Goal: Use online tool/utility

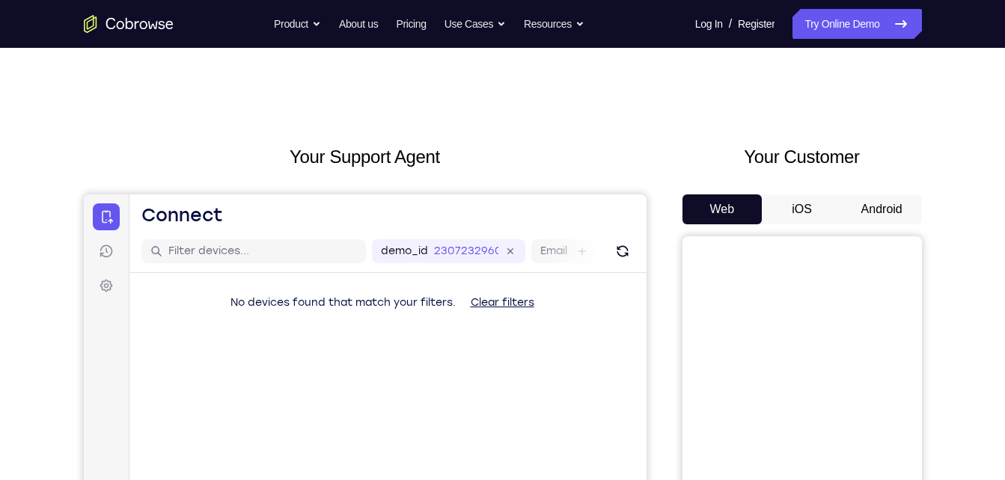
click at [849, 200] on button "Android" at bounding box center [882, 210] width 80 height 30
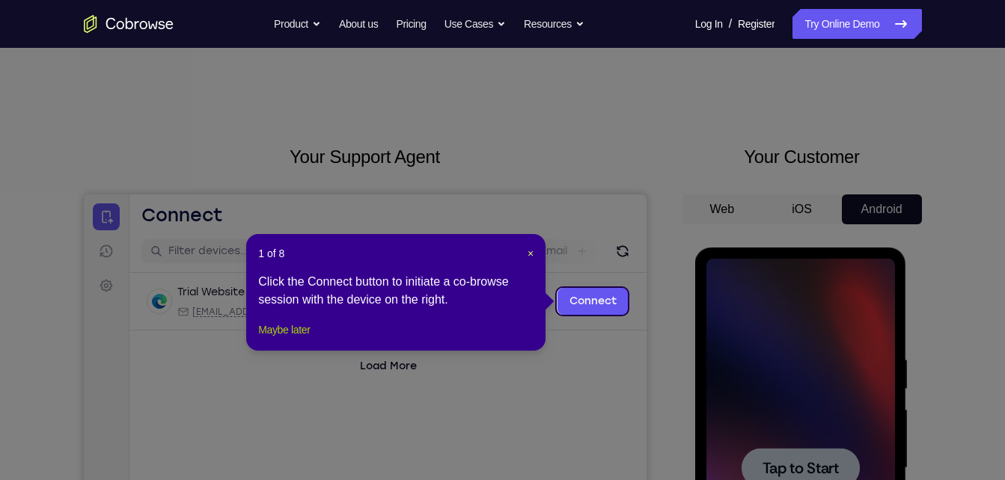
click at [299, 339] on button "Maybe later" at bounding box center [284, 330] width 52 height 18
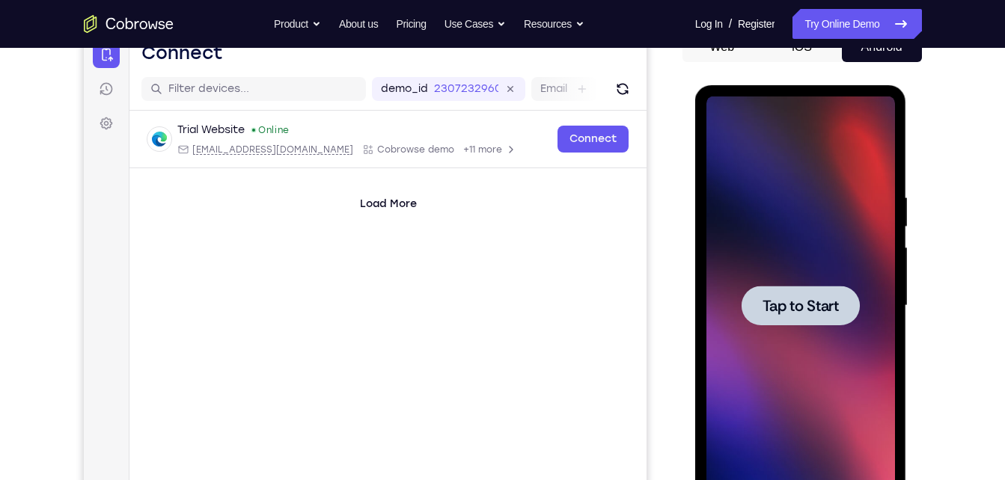
scroll to position [165, 0]
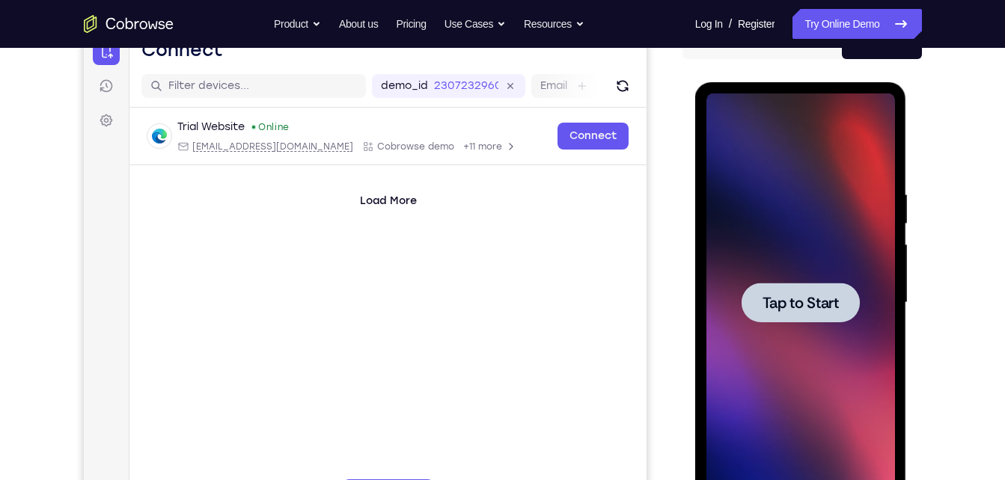
click at [833, 308] on span "Tap to Start" at bounding box center [801, 303] width 76 height 15
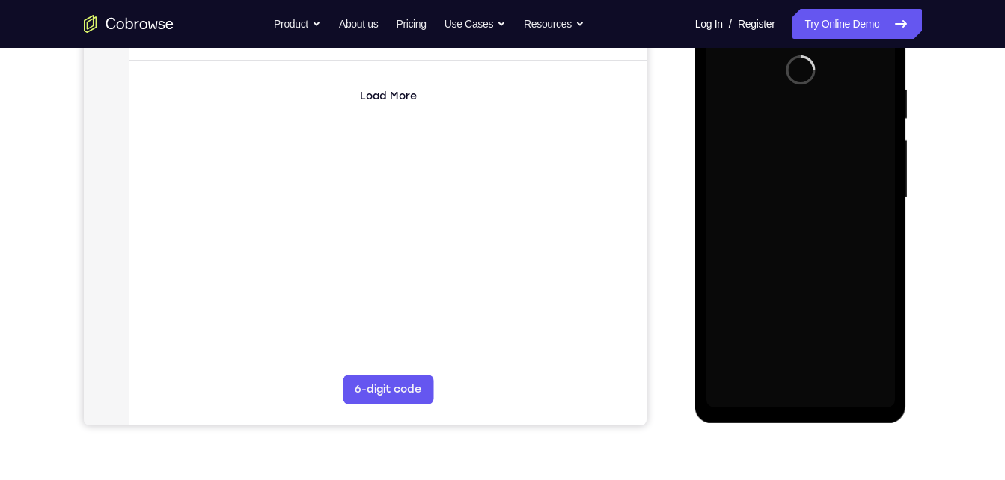
scroll to position [271, 0]
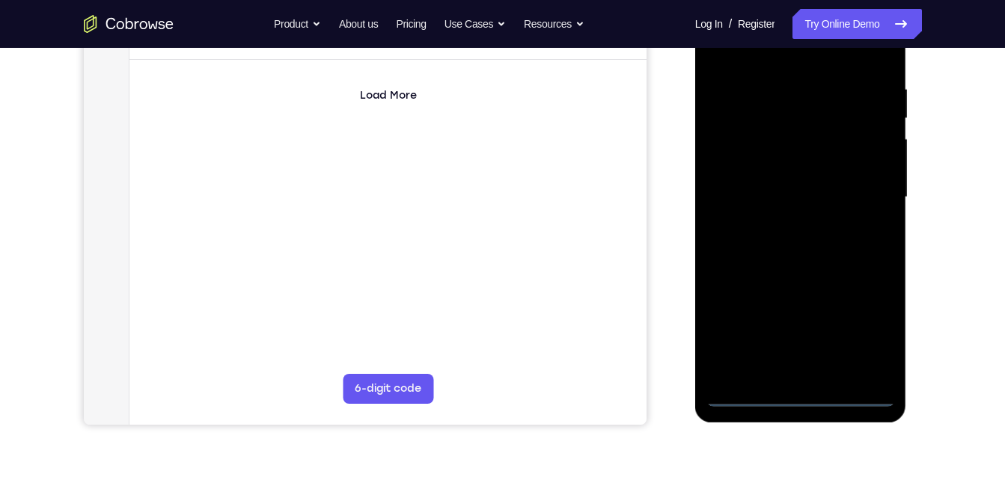
click at [787, 395] on div at bounding box center [801, 197] width 189 height 419
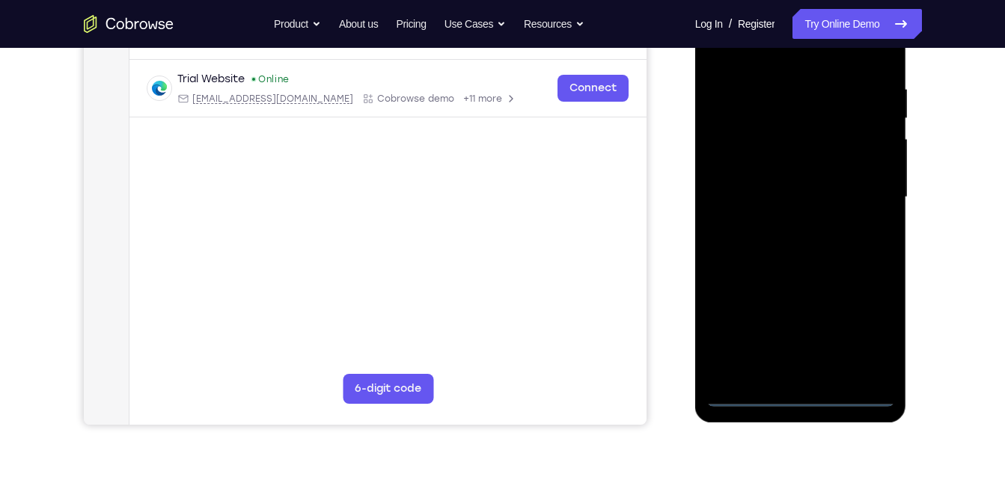
click at [864, 318] on div at bounding box center [801, 197] width 189 height 419
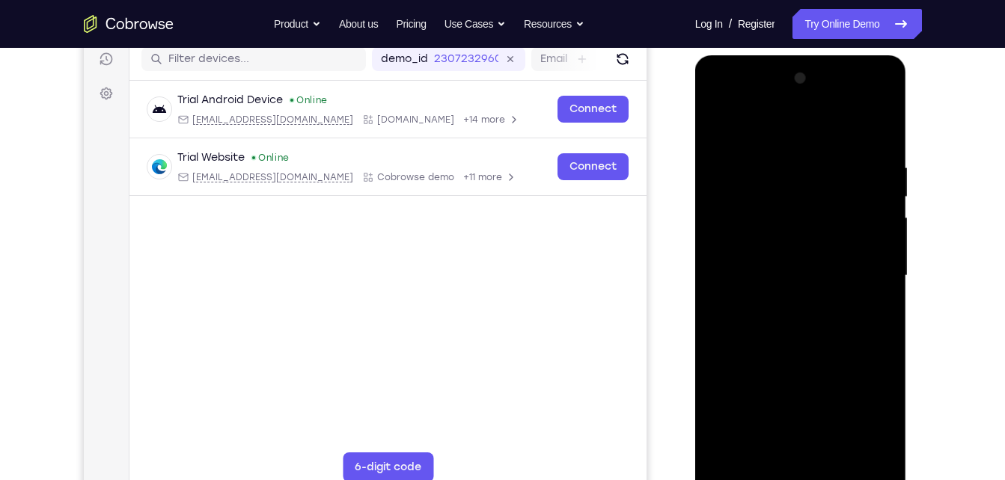
scroll to position [192, 0]
click at [733, 99] on div at bounding box center [801, 276] width 189 height 419
click at [858, 269] on div at bounding box center [801, 276] width 189 height 419
click at [785, 302] on div at bounding box center [801, 276] width 189 height 419
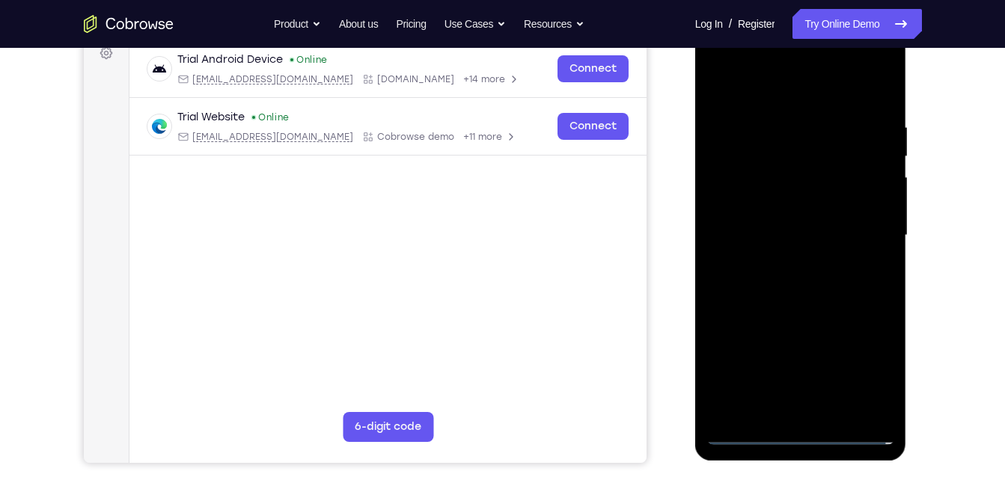
scroll to position [234, 0]
click at [808, 221] on div at bounding box center [801, 234] width 189 height 419
click at [801, 210] on div at bounding box center [801, 234] width 189 height 419
click at [798, 229] on div at bounding box center [801, 234] width 189 height 419
click at [803, 280] on div at bounding box center [801, 234] width 189 height 419
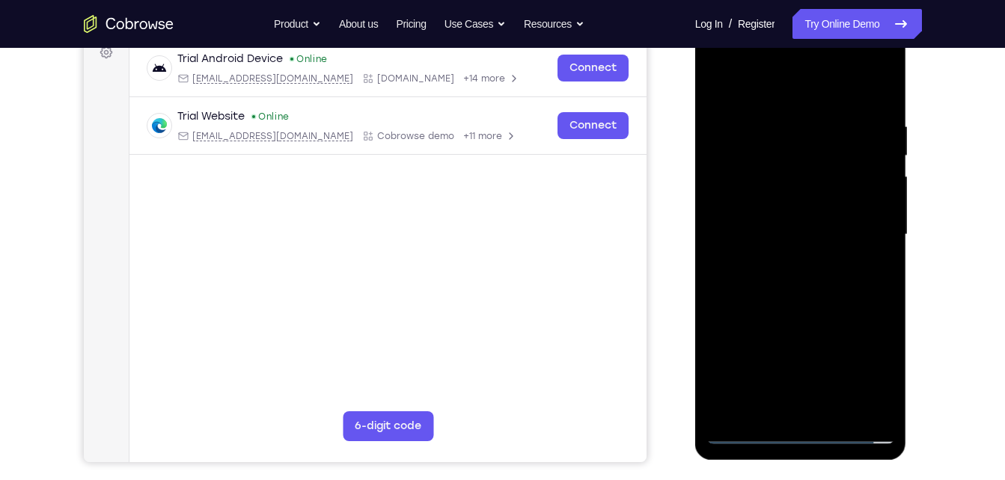
click at [834, 409] on div at bounding box center [801, 234] width 189 height 419
click at [778, 305] on div at bounding box center [801, 234] width 189 height 419
click at [810, 305] on div at bounding box center [801, 234] width 189 height 419
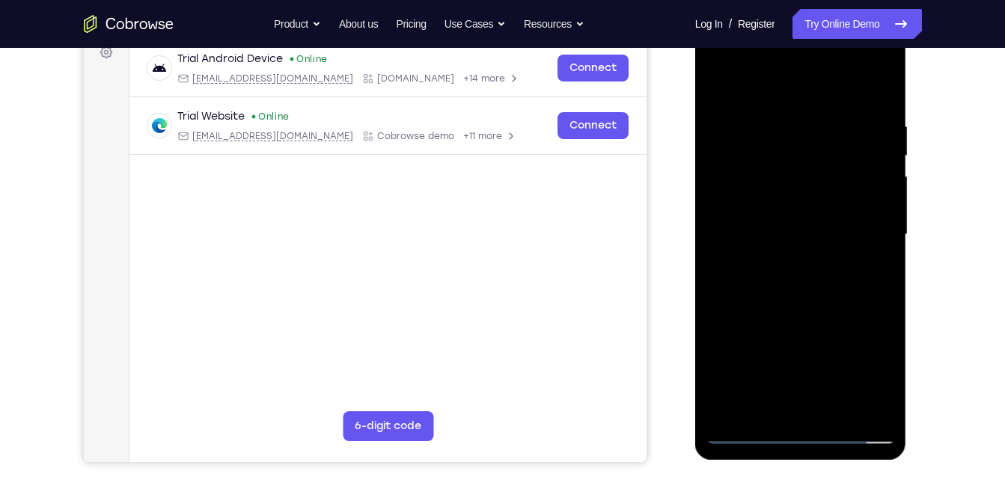
click at [868, 91] on div at bounding box center [801, 234] width 189 height 419
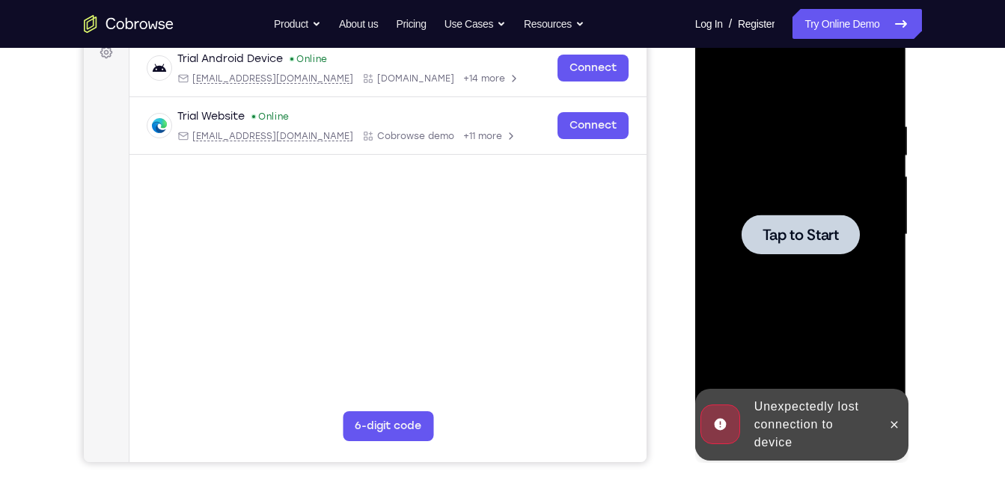
click at [812, 248] on div at bounding box center [801, 235] width 118 height 40
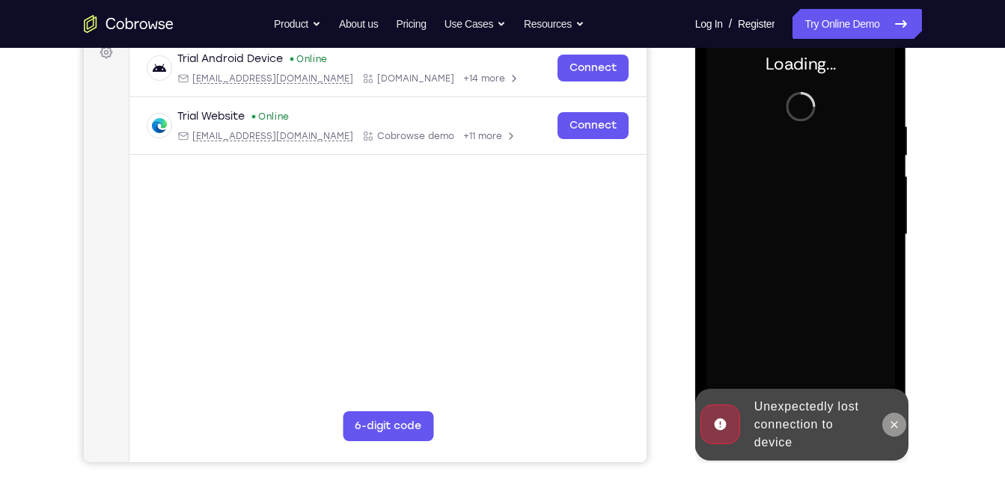
click at [899, 424] on icon at bounding box center [894, 425] width 12 height 12
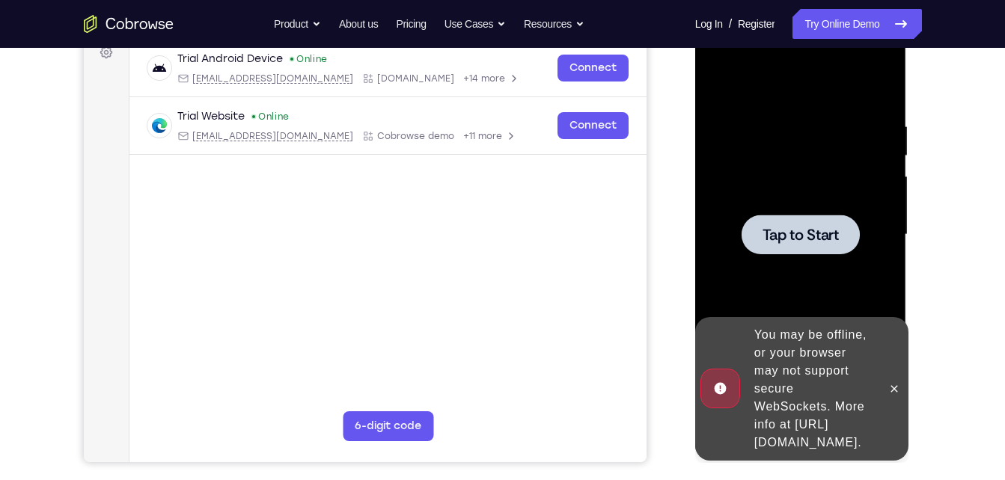
click at [801, 228] on span "Tap to Start" at bounding box center [801, 235] width 76 height 15
click at [889, 383] on icon at bounding box center [894, 389] width 12 height 12
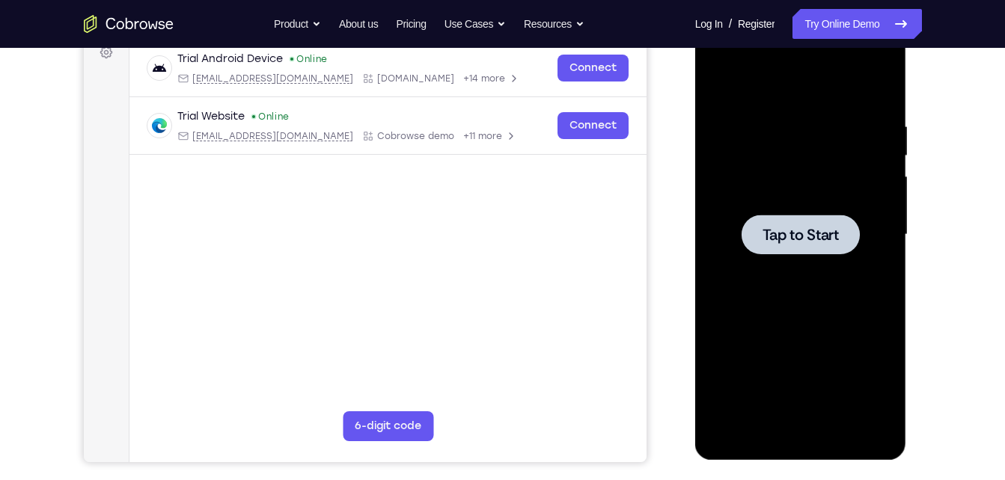
click at [816, 202] on div at bounding box center [801, 234] width 189 height 419
click at [798, 239] on span "Tap to Start" at bounding box center [801, 235] width 76 height 15
click at [885, 19] on link "Try Online Demo" at bounding box center [857, 24] width 129 height 30
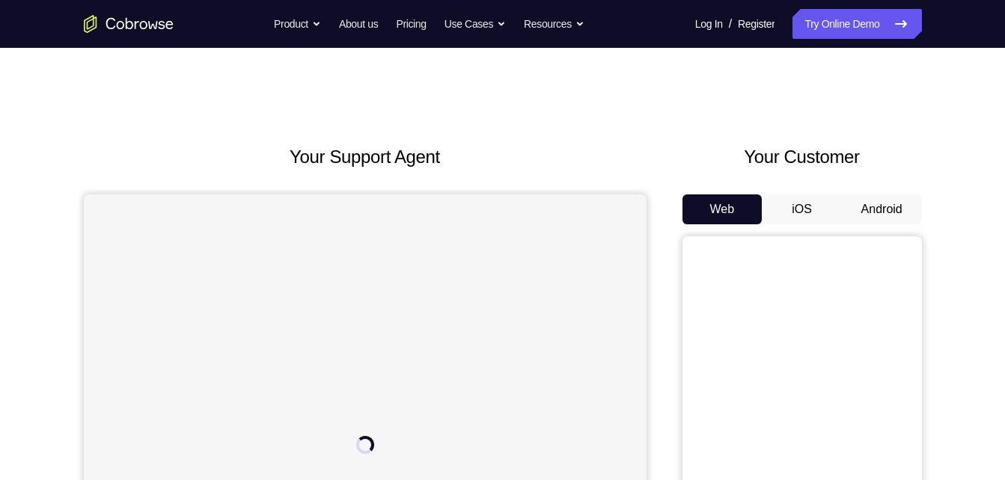
click at [865, 214] on button "Android" at bounding box center [882, 210] width 80 height 30
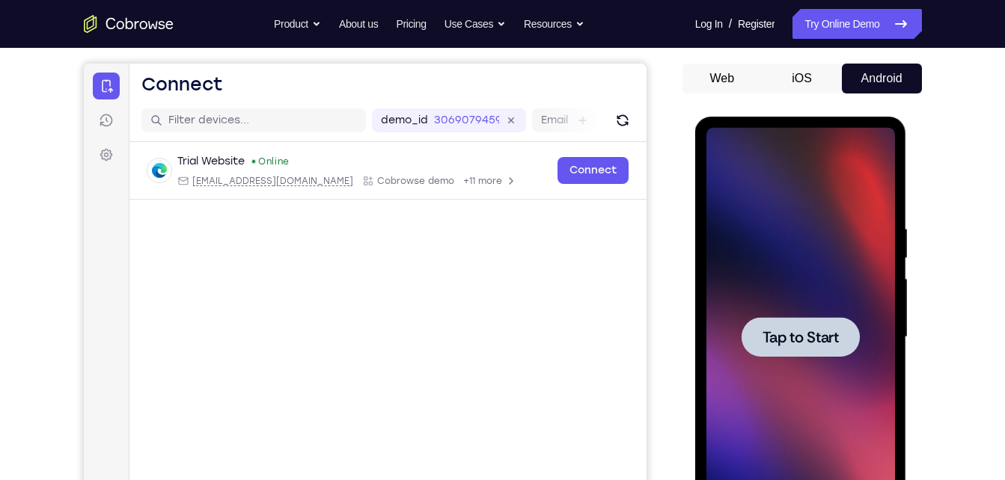
scroll to position [133, 0]
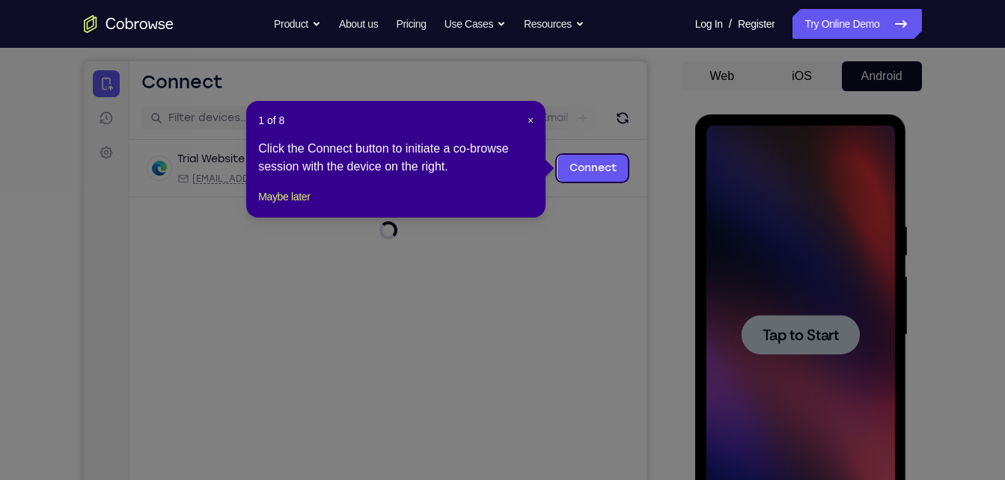
click at [826, 291] on icon at bounding box center [508, 240] width 1016 height 480
click at [310, 206] on button "Maybe later" at bounding box center [284, 197] width 52 height 18
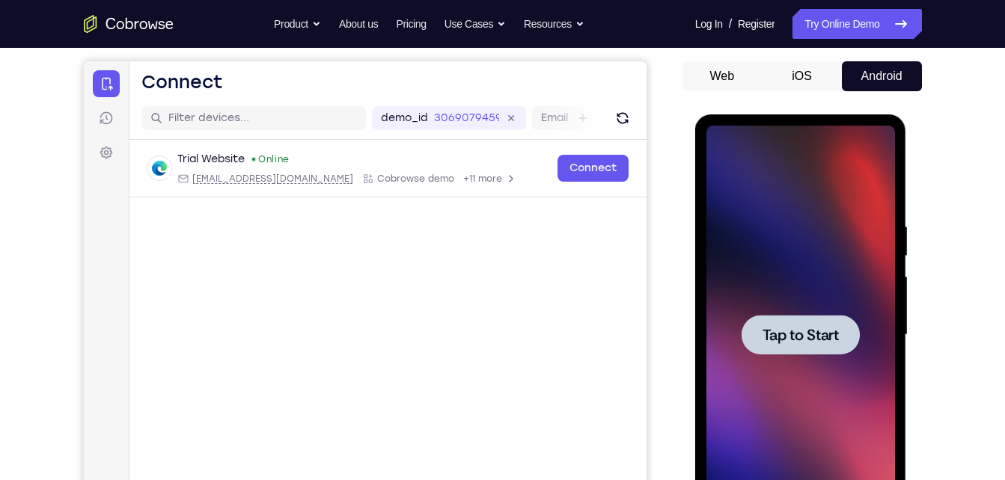
click at [801, 333] on span "Tap to Start" at bounding box center [801, 335] width 76 height 15
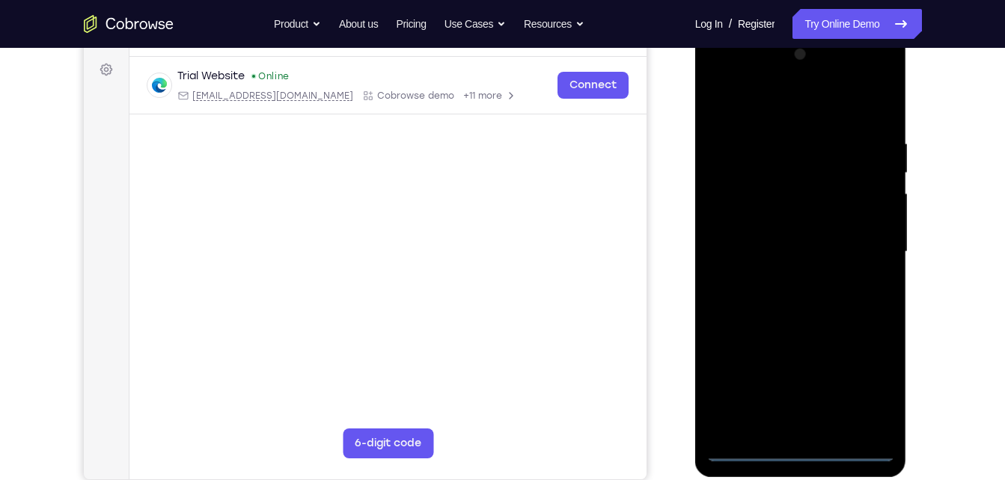
scroll to position [218, 0]
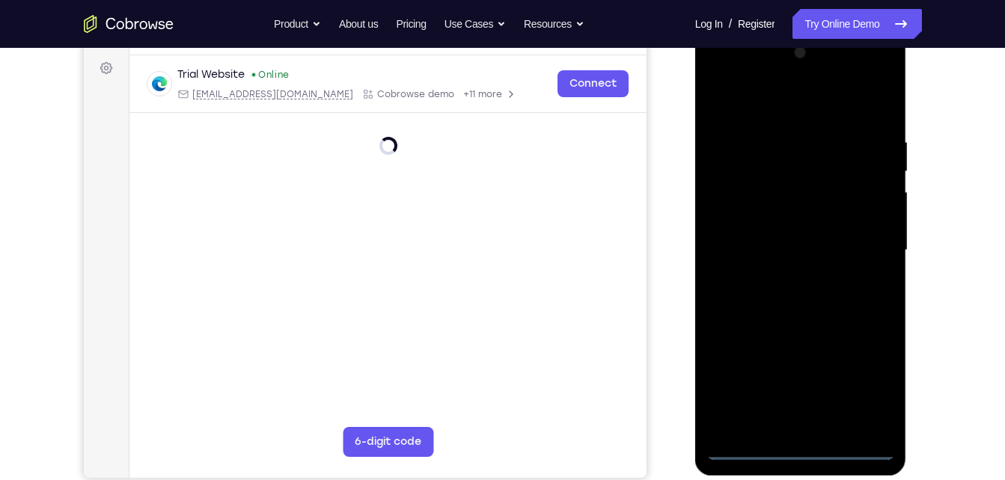
click at [805, 445] on div at bounding box center [801, 250] width 189 height 419
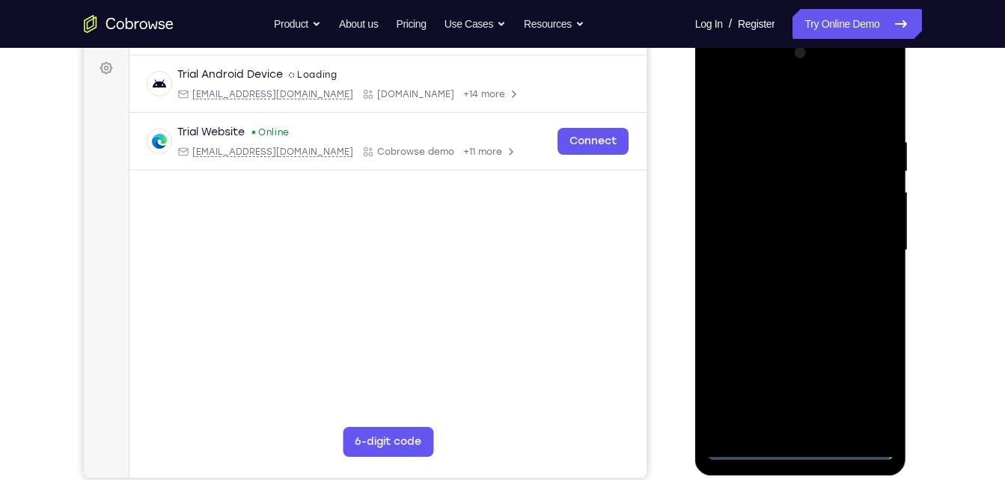
click at [864, 382] on div at bounding box center [801, 250] width 189 height 419
click at [732, 80] on div at bounding box center [801, 250] width 189 height 419
click at [866, 239] on div at bounding box center [801, 250] width 189 height 419
click at [784, 278] on div at bounding box center [801, 250] width 189 height 419
click at [789, 239] on div at bounding box center [801, 250] width 189 height 419
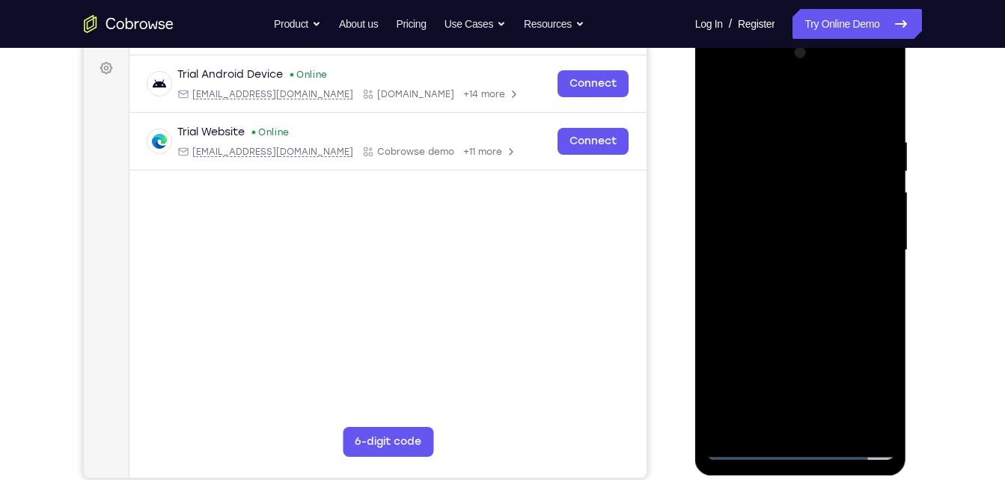
click at [795, 219] on div at bounding box center [801, 250] width 189 height 419
click at [793, 245] on div at bounding box center [801, 250] width 189 height 419
click at [797, 320] on div at bounding box center [801, 250] width 189 height 419
click at [876, 115] on div at bounding box center [801, 250] width 189 height 419
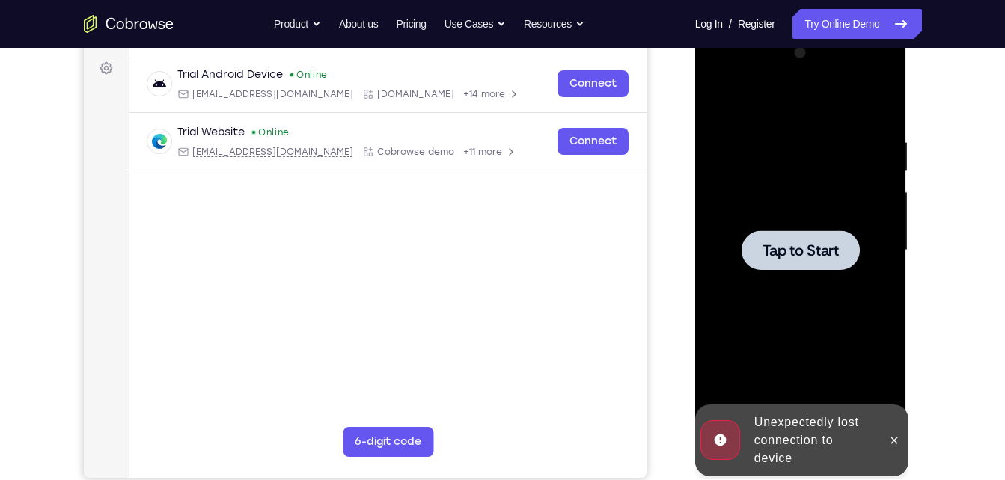
click at [820, 248] on span "Tap to Start" at bounding box center [801, 250] width 76 height 15
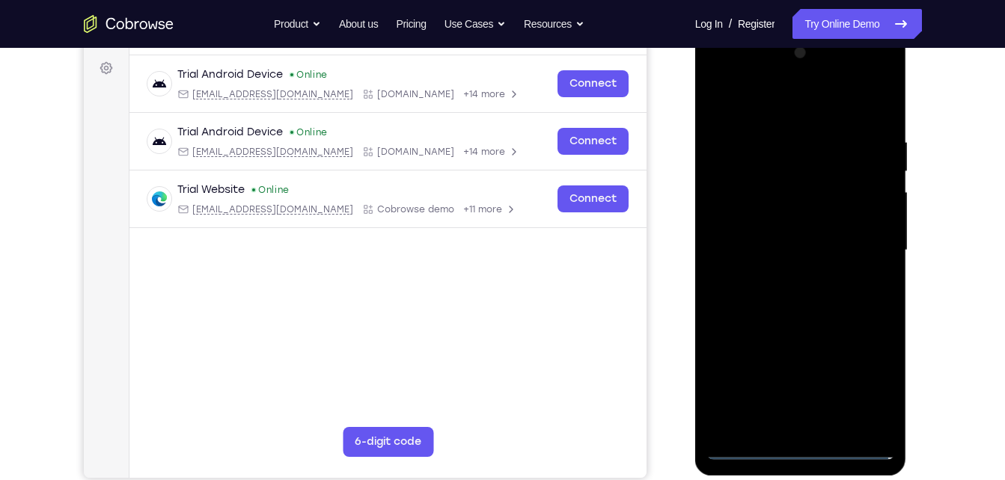
click at [796, 446] on div at bounding box center [801, 250] width 189 height 419
click at [870, 389] on div at bounding box center [801, 250] width 189 height 419
click at [740, 71] on div at bounding box center [801, 250] width 189 height 419
click at [859, 259] on div at bounding box center [801, 250] width 189 height 419
click at [795, 383] on div at bounding box center [801, 250] width 189 height 419
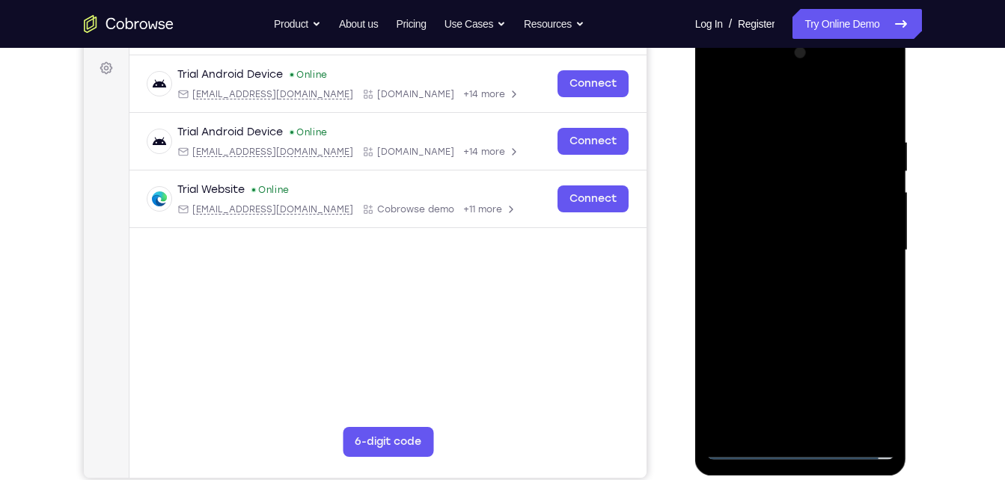
click at [776, 279] on div at bounding box center [801, 250] width 189 height 419
click at [781, 280] on div at bounding box center [801, 250] width 189 height 419
click at [808, 179] on div at bounding box center [801, 250] width 189 height 419
click at [792, 248] on div at bounding box center [801, 250] width 189 height 419
click at [829, 424] on div at bounding box center [801, 250] width 189 height 419
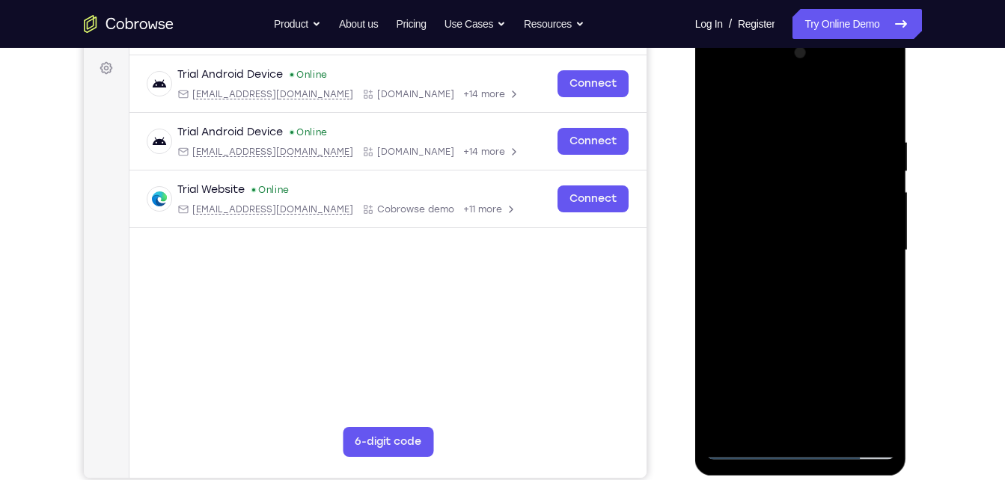
click at [861, 99] on div at bounding box center [801, 250] width 189 height 419
click at [802, 329] on div at bounding box center [801, 250] width 189 height 419
click at [802, 330] on div at bounding box center [801, 250] width 189 height 419
click at [854, 246] on div at bounding box center [801, 250] width 189 height 419
click at [722, 108] on div at bounding box center [801, 250] width 189 height 419
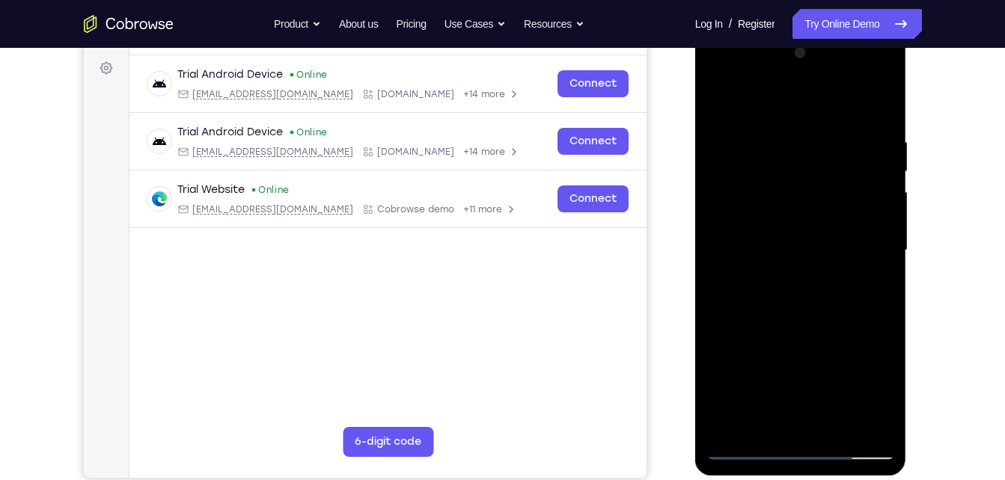
click at [723, 106] on div at bounding box center [801, 250] width 189 height 419
click at [712, 102] on div at bounding box center [801, 250] width 189 height 419
click at [721, 30] on div at bounding box center [801, 30] width 212 height 0
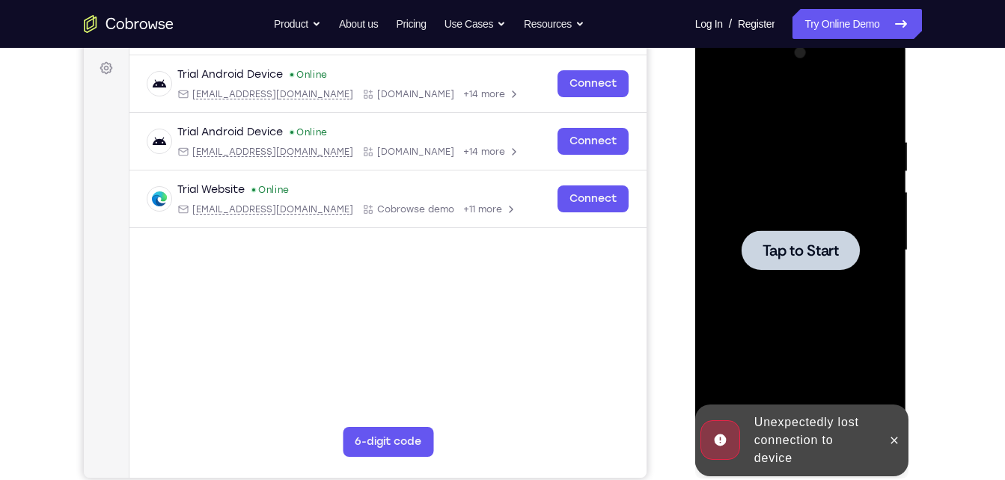
click at [835, 296] on div at bounding box center [801, 250] width 189 height 419
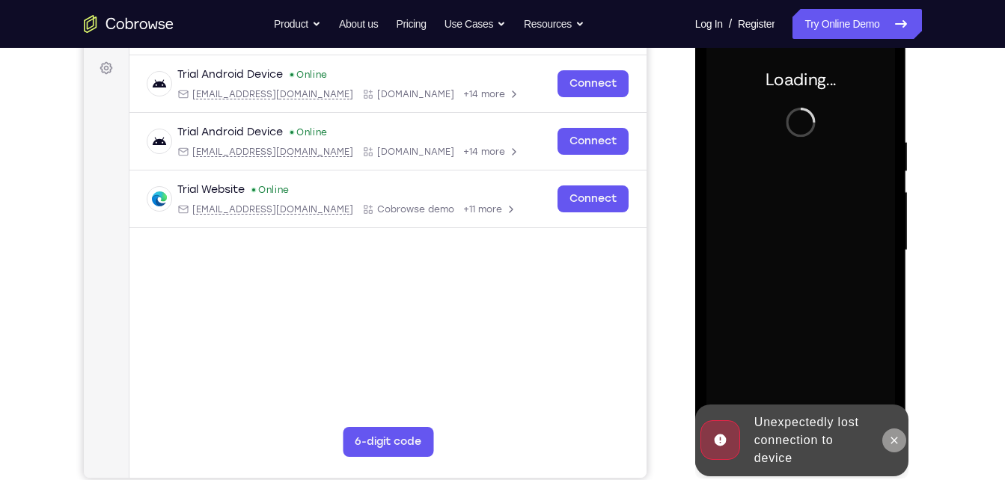
click at [893, 437] on icon at bounding box center [894, 441] width 12 height 12
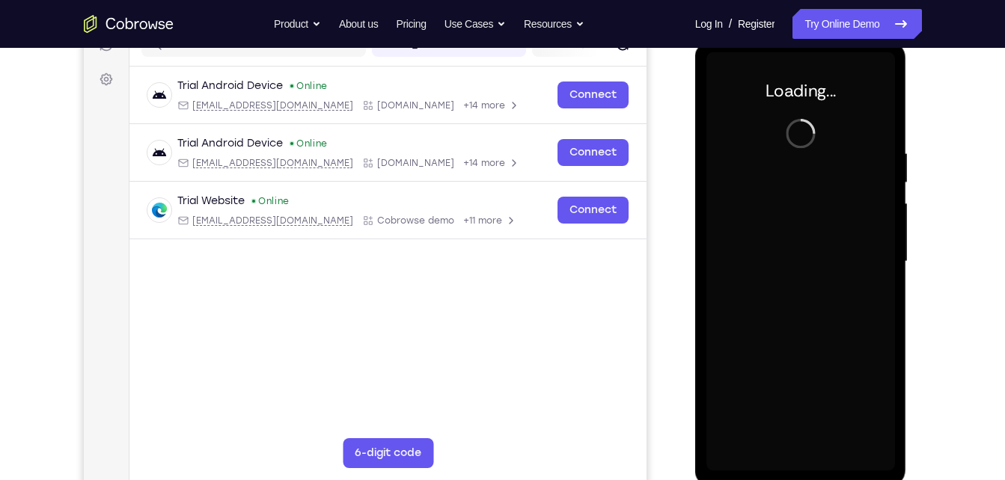
scroll to position [207, 0]
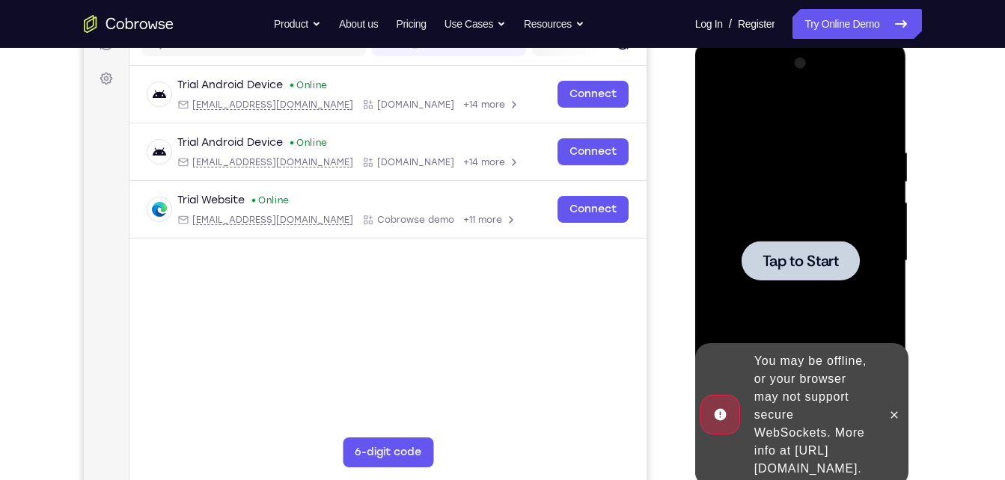
drag, startPoint x: 785, startPoint y: 206, endPoint x: 785, endPoint y: 182, distance: 23.9
click at [785, 182] on div at bounding box center [801, 261] width 189 height 419
click at [796, 247] on div at bounding box center [801, 261] width 118 height 40
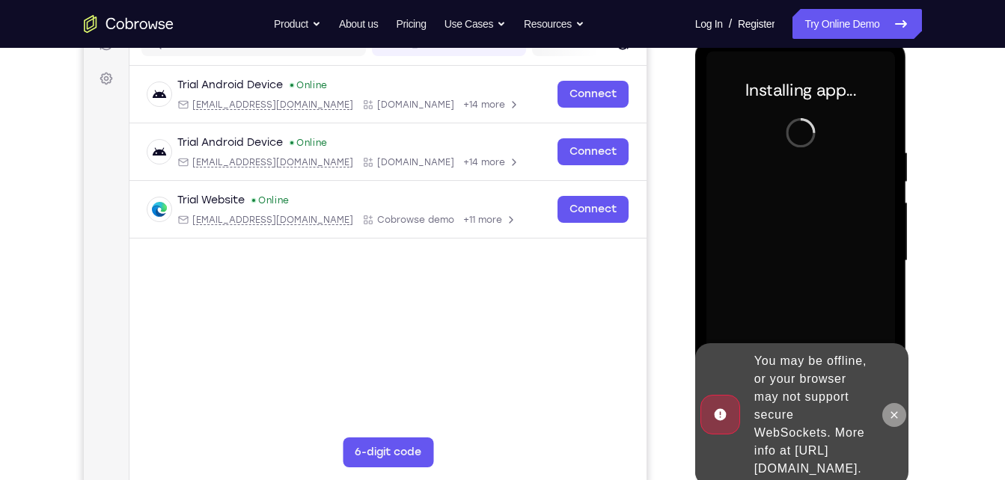
click at [895, 412] on icon at bounding box center [894, 415] width 7 height 7
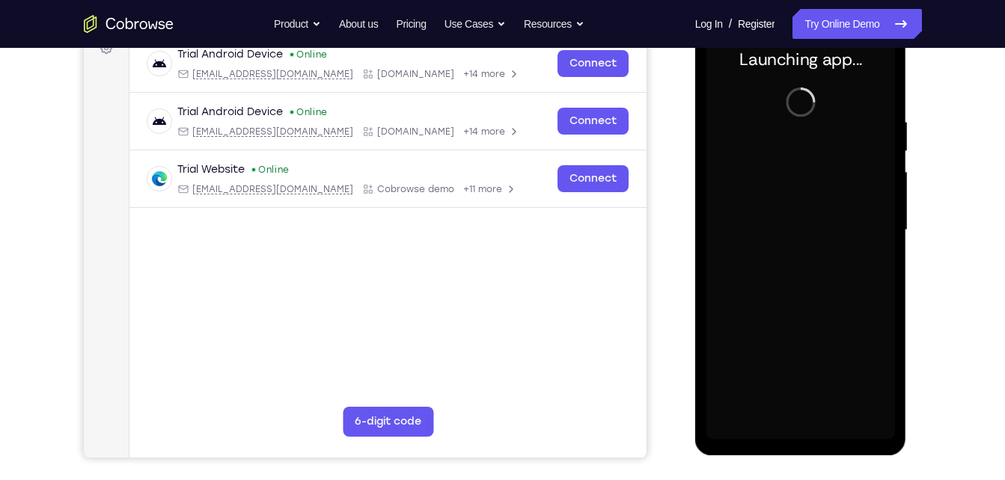
scroll to position [239, 0]
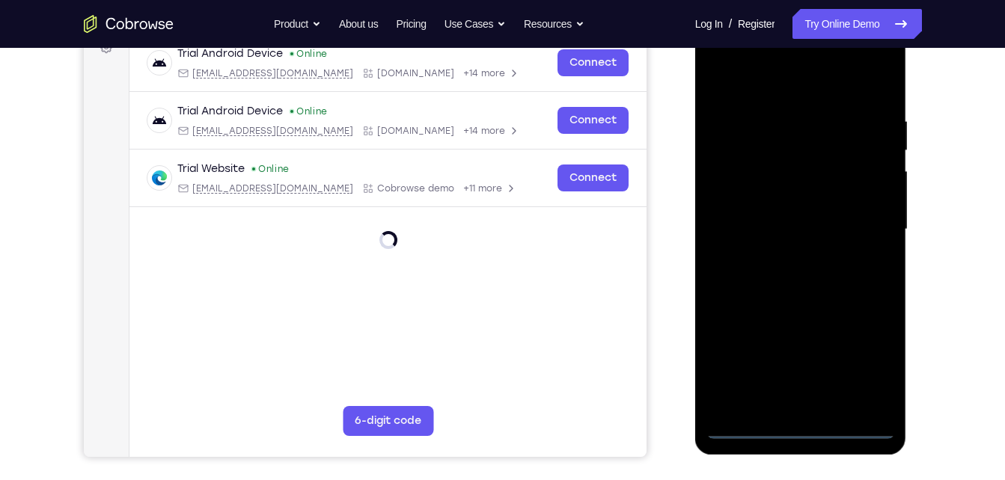
click at [801, 429] on div at bounding box center [801, 229] width 189 height 419
click at [802, 432] on div at bounding box center [801, 229] width 189 height 419
click at [865, 361] on div at bounding box center [801, 229] width 189 height 419
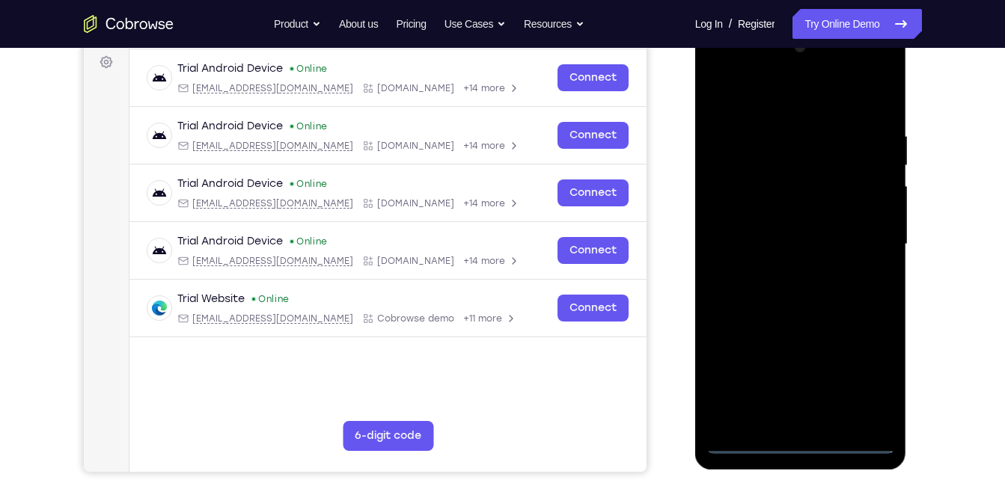
scroll to position [210, 0]
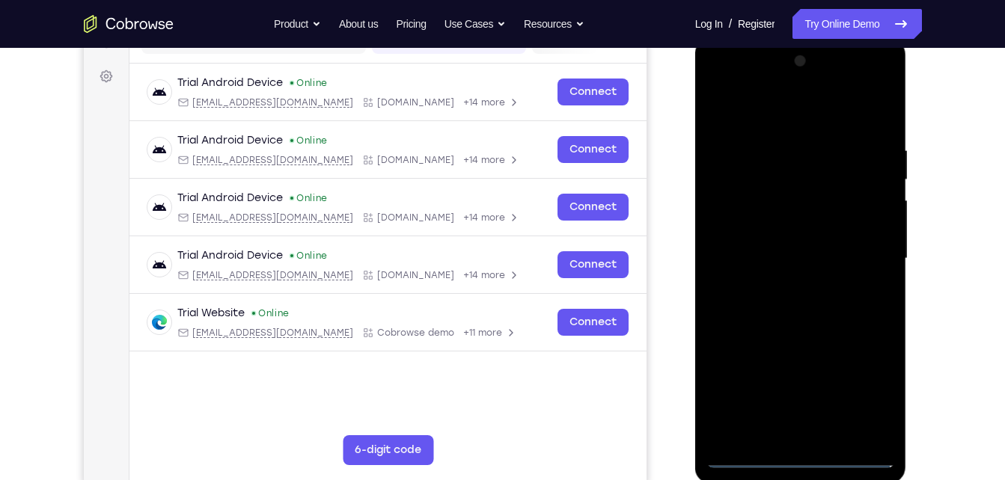
click at [864, 379] on div at bounding box center [801, 258] width 189 height 419
click at [860, 390] on div at bounding box center [801, 258] width 189 height 419
click at [737, 81] on div at bounding box center [801, 258] width 189 height 419
click at [850, 253] on div at bounding box center [801, 258] width 189 height 419
click at [778, 281] on div at bounding box center [801, 258] width 189 height 419
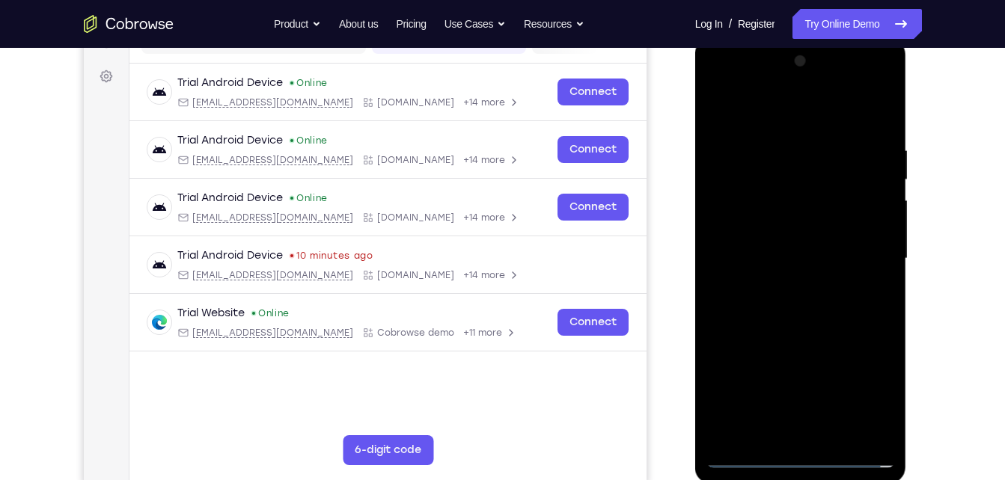
click at [811, 234] on div at bounding box center [801, 258] width 189 height 419
click at [811, 220] on div at bounding box center [801, 258] width 189 height 419
click at [796, 251] on div at bounding box center [801, 258] width 189 height 419
click at [792, 305] on div at bounding box center [801, 258] width 189 height 419
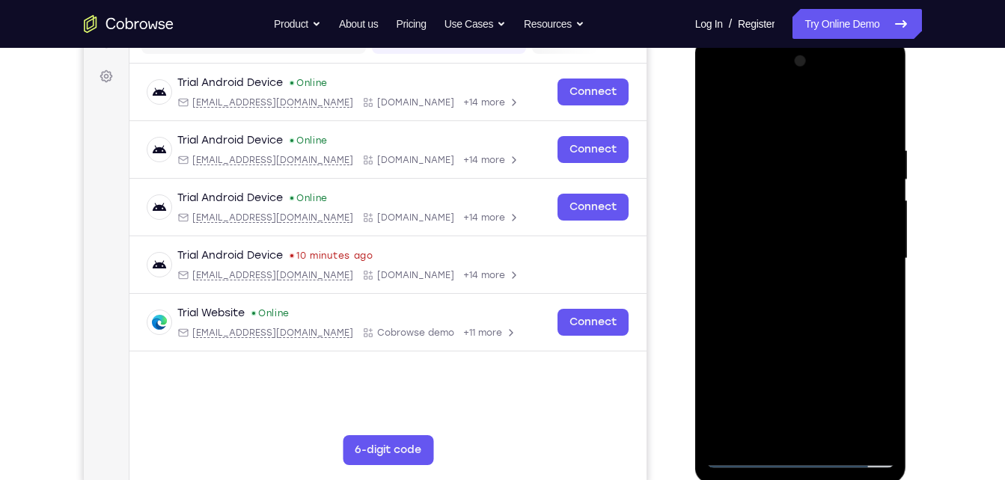
click at [840, 431] on div at bounding box center [801, 258] width 189 height 419
click at [817, 335] on div at bounding box center [801, 258] width 189 height 419
click at [831, 246] on div at bounding box center [801, 258] width 189 height 419
click at [760, 431] on div at bounding box center [801, 258] width 189 height 419
click at [802, 364] on div at bounding box center [801, 258] width 189 height 419
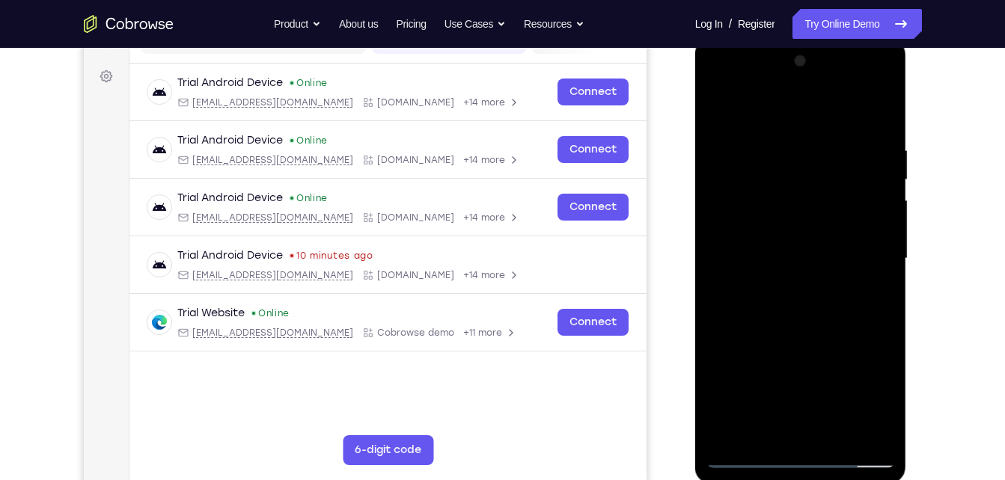
click at [867, 283] on div at bounding box center [801, 258] width 189 height 419
drag, startPoint x: 765, startPoint y: 169, endPoint x: 745, endPoint y: 403, distance: 234.4
click at [745, 403] on div at bounding box center [801, 258] width 189 height 419
click at [728, 113] on div at bounding box center [801, 258] width 189 height 419
click at [724, 255] on div at bounding box center [801, 258] width 189 height 419
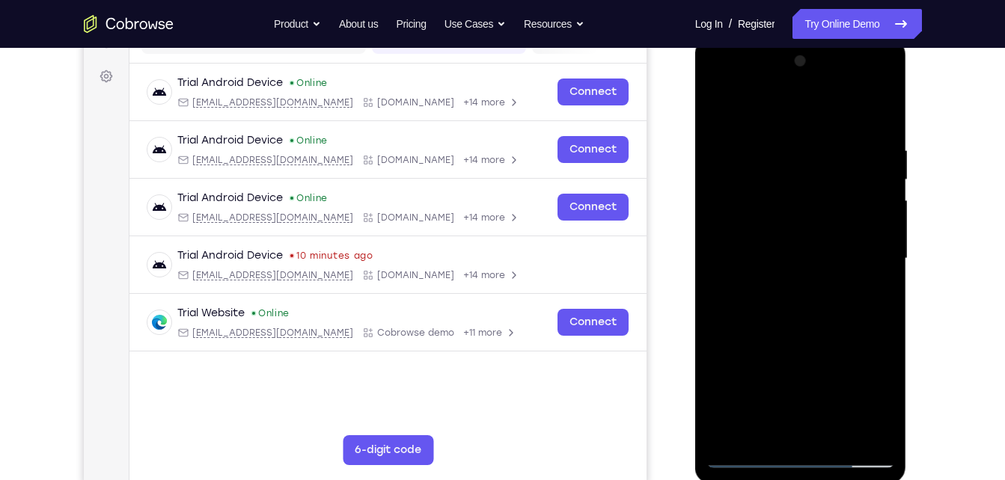
click at [796, 105] on div at bounding box center [801, 258] width 189 height 419
click at [877, 126] on div at bounding box center [801, 258] width 189 height 419
click at [737, 153] on div at bounding box center [801, 258] width 189 height 419
click at [729, 246] on div at bounding box center [801, 258] width 189 height 419
click at [882, 208] on div at bounding box center [801, 258] width 189 height 419
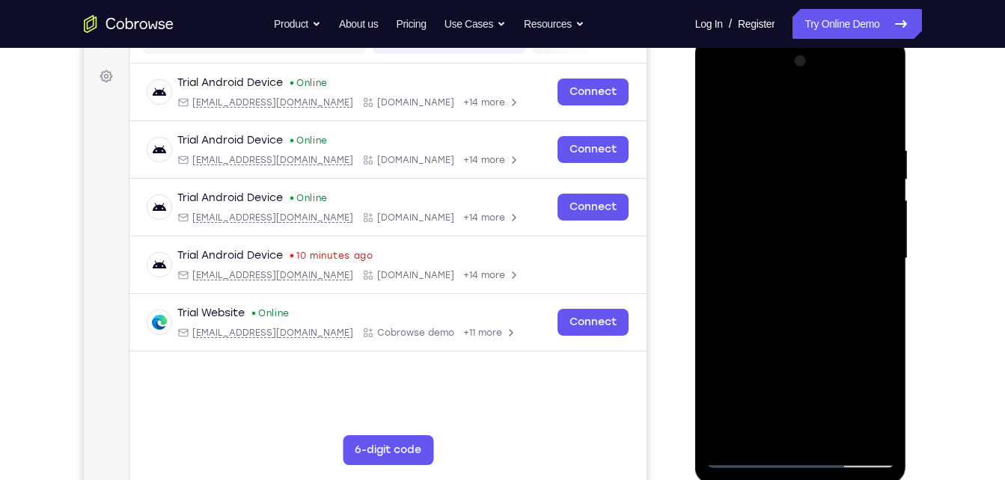
click at [882, 208] on div at bounding box center [801, 258] width 189 height 419
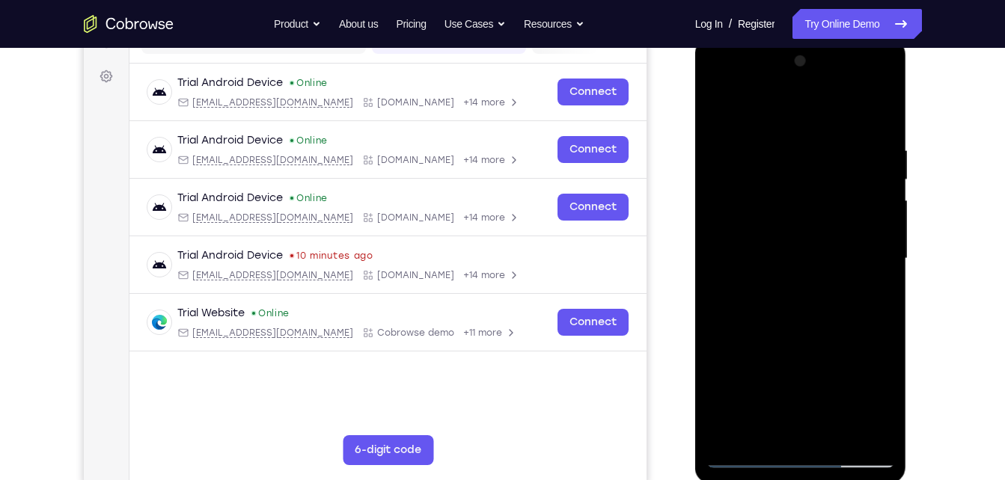
click at [882, 208] on div at bounding box center [801, 258] width 189 height 419
click at [717, 189] on div at bounding box center [801, 258] width 189 height 419
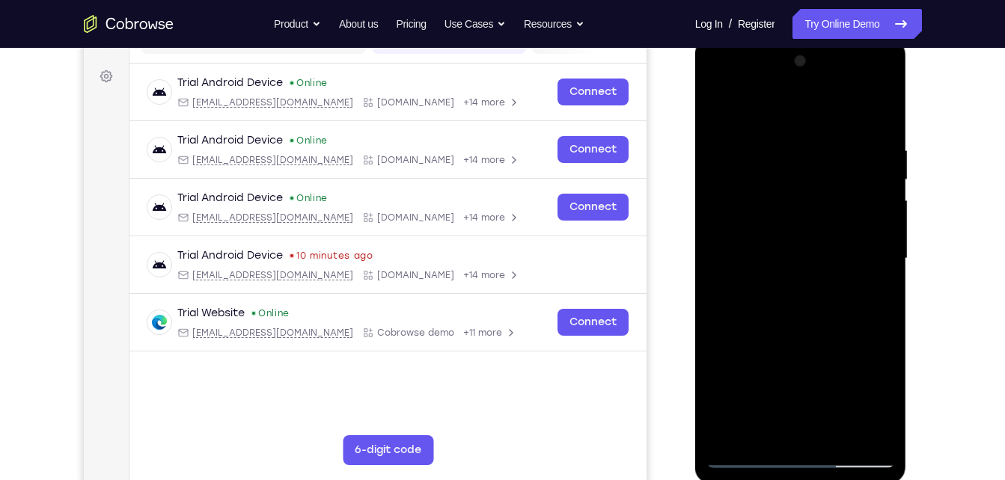
click at [717, 189] on div at bounding box center [801, 258] width 189 height 419
click at [867, 70] on div at bounding box center [801, 258] width 189 height 419
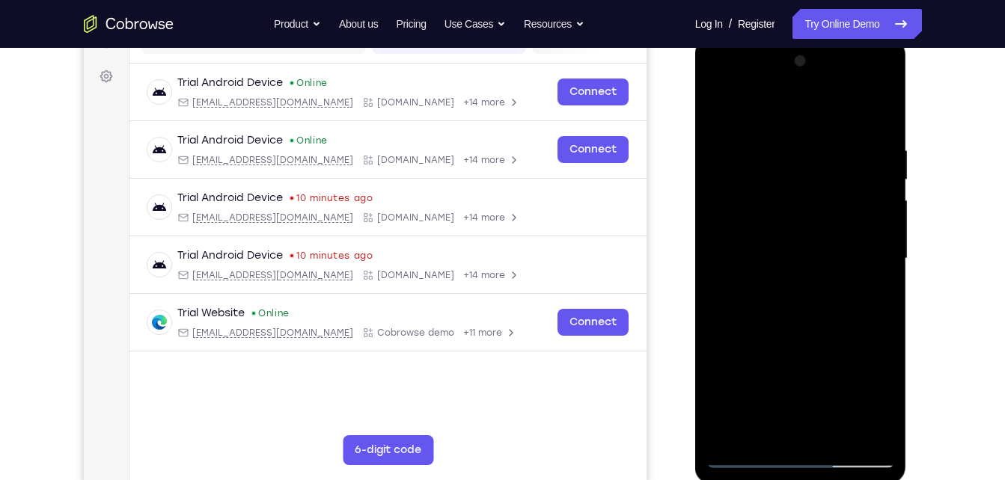
click at [890, 123] on div at bounding box center [801, 258] width 189 height 419
click at [835, 203] on div at bounding box center [801, 258] width 189 height 419
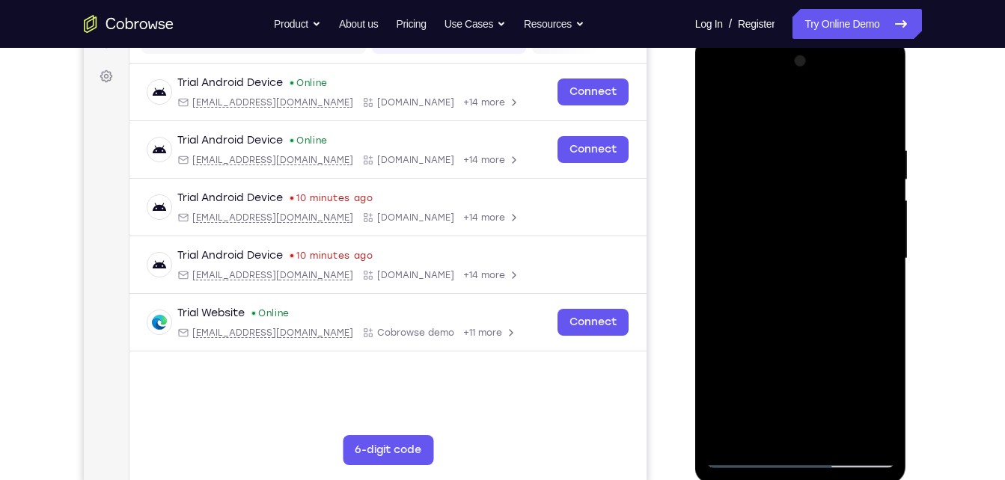
click at [876, 186] on div at bounding box center [801, 258] width 189 height 419
click at [882, 67] on div at bounding box center [801, 258] width 189 height 419
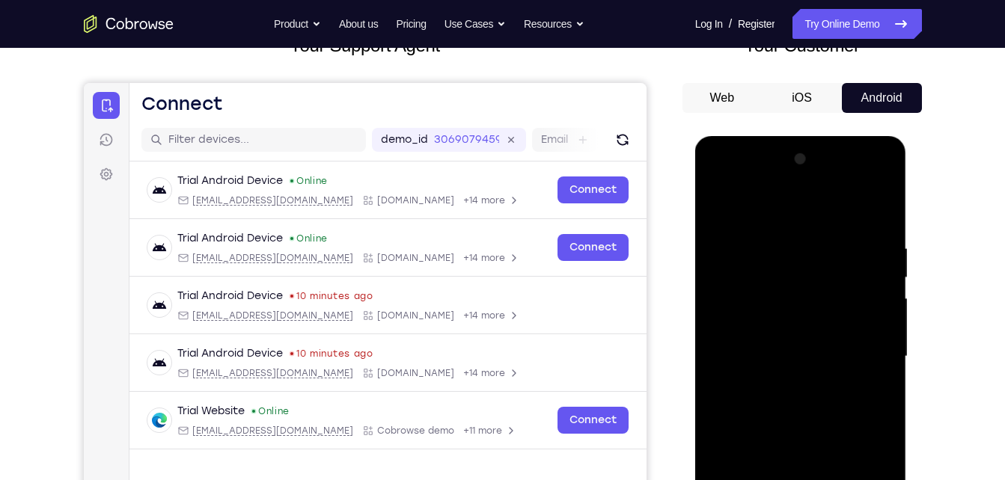
scroll to position [0, 0]
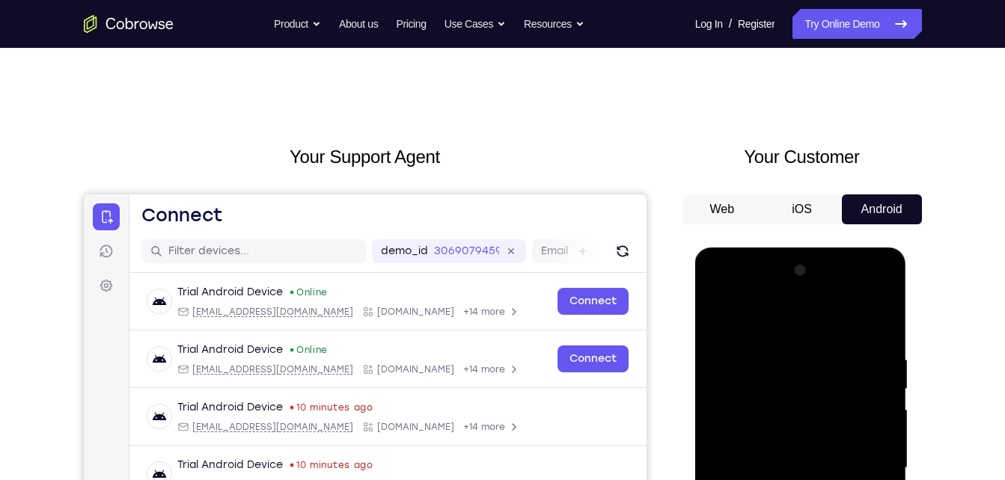
click at [718, 312] on div at bounding box center [801, 468] width 189 height 419
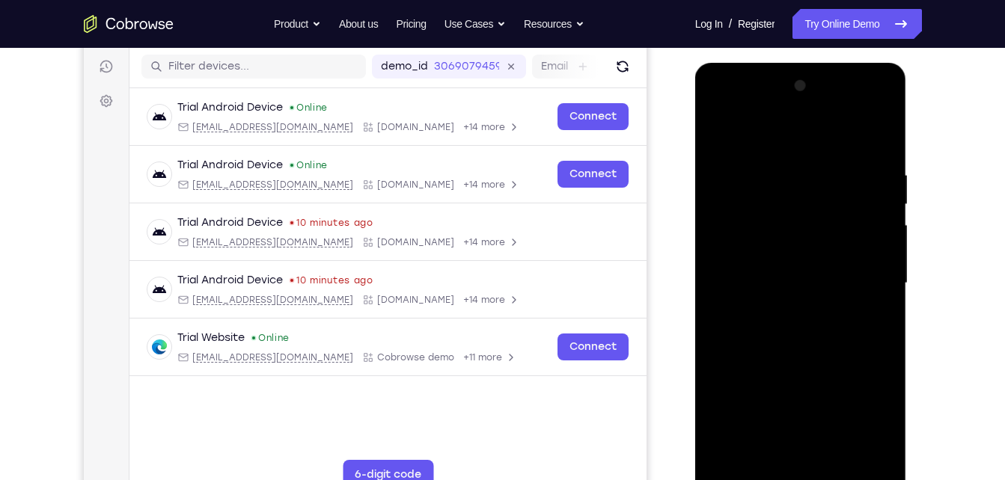
scroll to position [186, 0]
click at [721, 138] on div at bounding box center [801, 282] width 189 height 419
drag, startPoint x: 829, startPoint y: 296, endPoint x: 852, endPoint y: 171, distance: 127.3
click at [852, 171] on div at bounding box center [801, 282] width 189 height 419
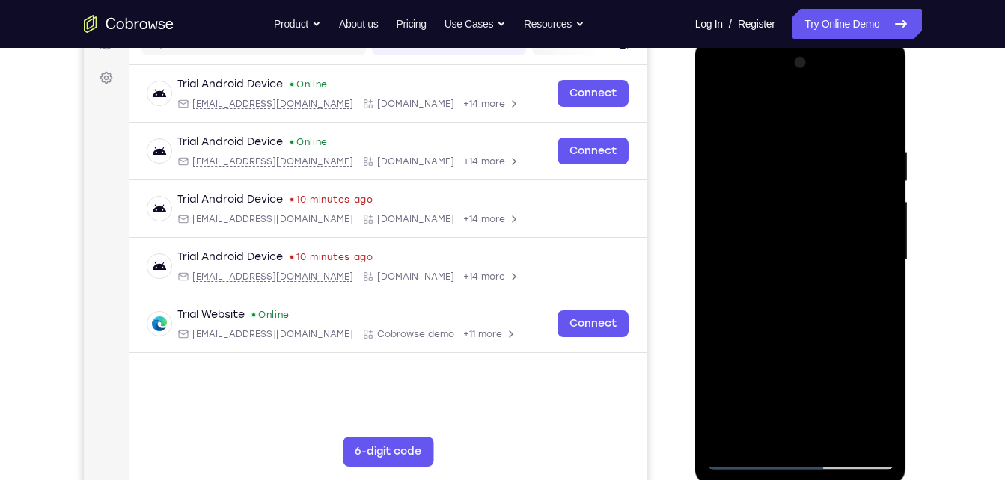
scroll to position [207, 0]
click at [723, 109] on div at bounding box center [801, 261] width 189 height 419
click at [886, 107] on div at bounding box center [801, 261] width 189 height 419
click at [721, 111] on div at bounding box center [801, 261] width 189 height 419
drag, startPoint x: 840, startPoint y: 276, endPoint x: 839, endPoint y: 19, distance: 256.7
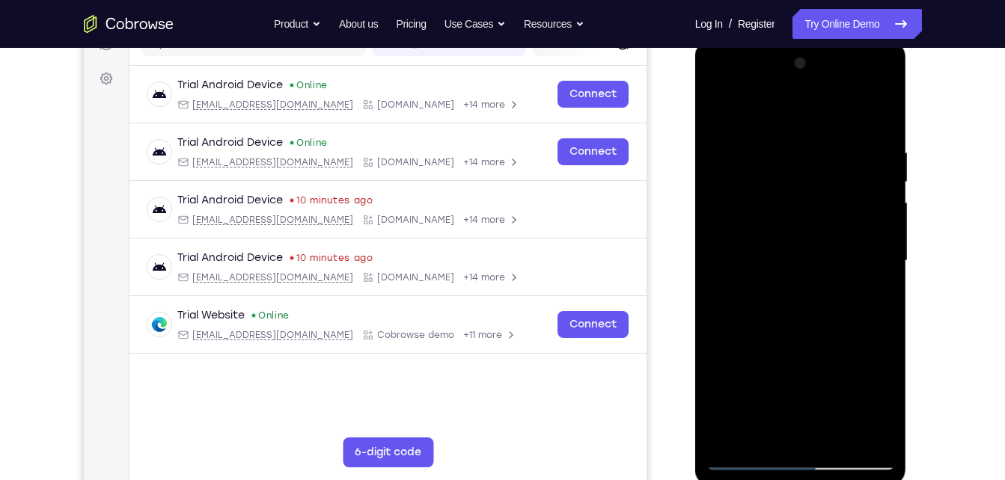
click at [839, 40] on html "Online web based iOS Simulators and Android Emulators. Run iPhone, iPad, Mobile…" at bounding box center [801, 264] width 213 height 449
drag, startPoint x: 821, startPoint y: 316, endPoint x: 789, endPoint y: 486, distance: 172.9
click at [789, 480] on div at bounding box center [801, 263] width 212 height 446
drag, startPoint x: 823, startPoint y: 325, endPoint x: 882, endPoint y: -3, distance: 333.0
click at [882, 40] on html "Online web based iOS Simulators and Android Emulators. Run iPhone, iPad, Mobile…" at bounding box center [801, 264] width 213 height 449
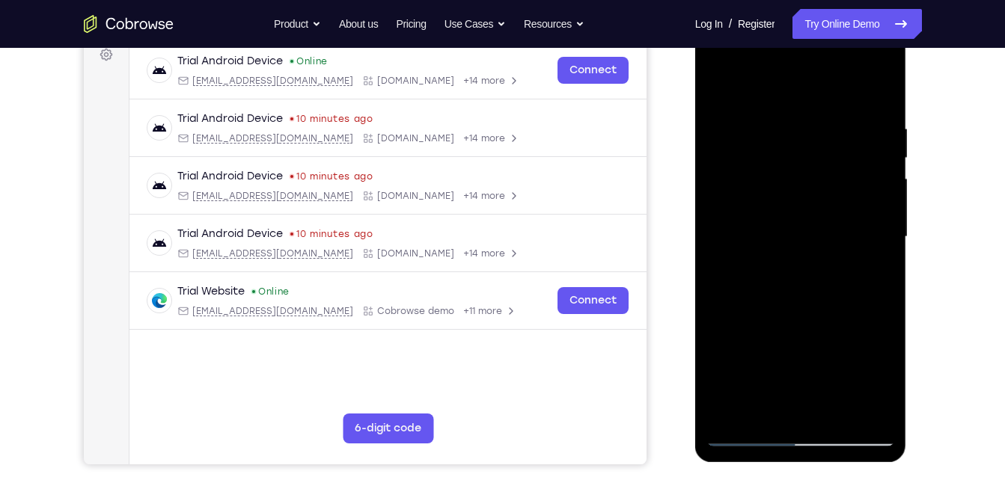
scroll to position [244, 0]
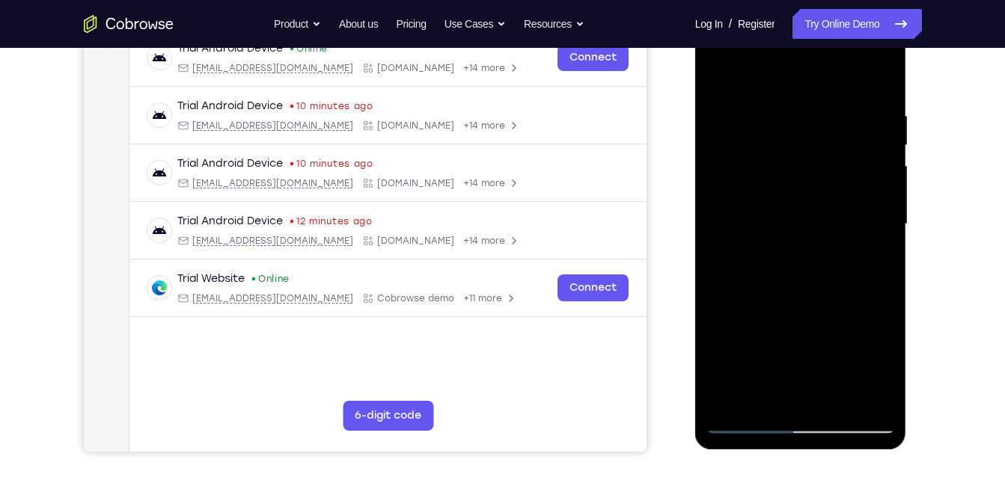
drag, startPoint x: 734, startPoint y: 123, endPoint x: 687, endPoint y: -55, distance: 185.0
click at [695, 4] on html "Online web based iOS Simulators and Android Emulators. Run iPhone, iPad, Mobile…" at bounding box center [801, 228] width 213 height 449
drag, startPoint x: 763, startPoint y: 298, endPoint x: 722, endPoint y: 67, distance: 234.0
click at [722, 67] on div at bounding box center [801, 224] width 189 height 419
